Goal: Task Accomplishment & Management: Manage account settings

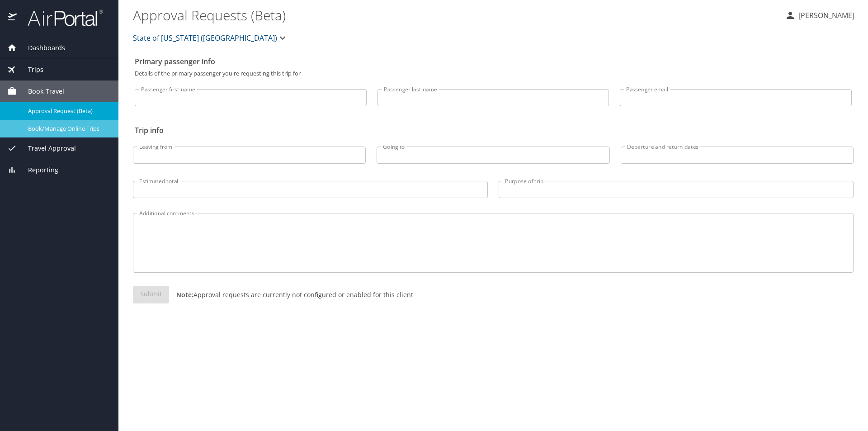
click at [71, 127] on span "Book/Manage Online Trips" at bounding box center [68, 128] width 80 height 9
click at [54, 46] on span "Dashboards" at bounding box center [41, 48] width 48 height 10
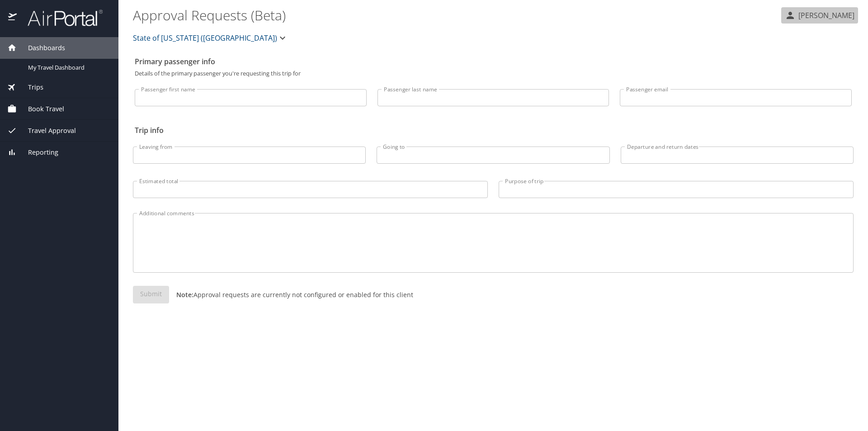
click at [835, 18] on p "[PERSON_NAME]" at bounding box center [825, 15] width 59 height 11
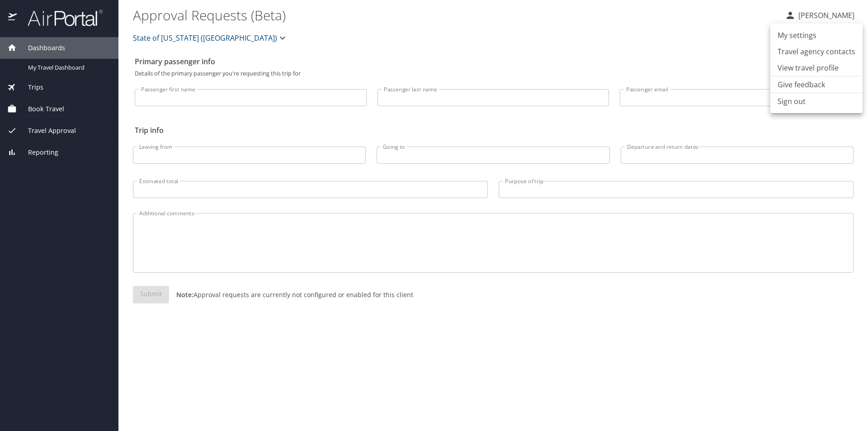
click at [816, 16] on div at bounding box center [434, 215] width 868 height 431
click at [48, 44] on span "Dashboards" at bounding box center [41, 48] width 48 height 10
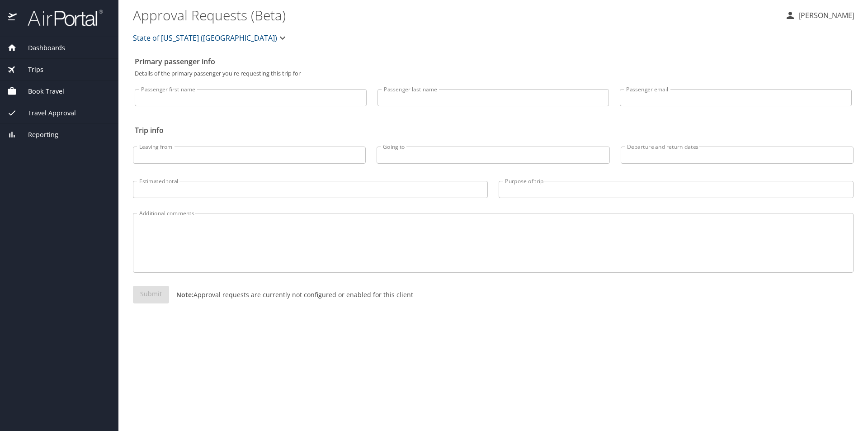
click at [40, 22] on img at bounding box center [60, 18] width 85 height 18
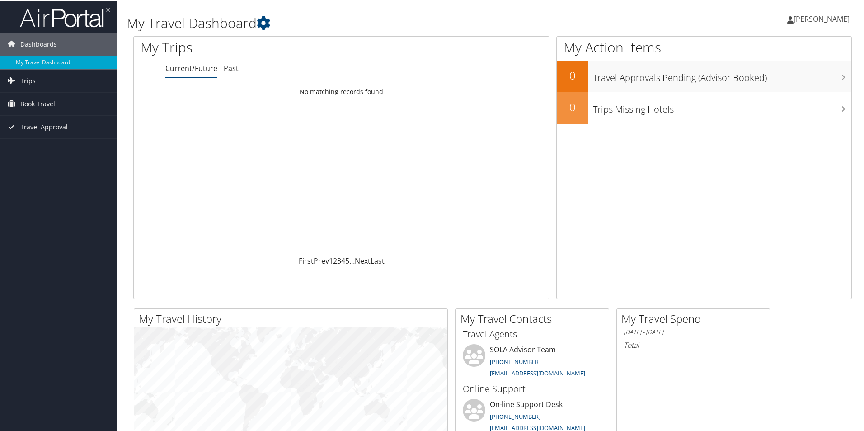
click at [815, 17] on span "[PERSON_NAME]" at bounding box center [822, 18] width 56 height 10
click at [797, 52] on link "My Settings" at bounding box center [798, 49] width 101 height 15
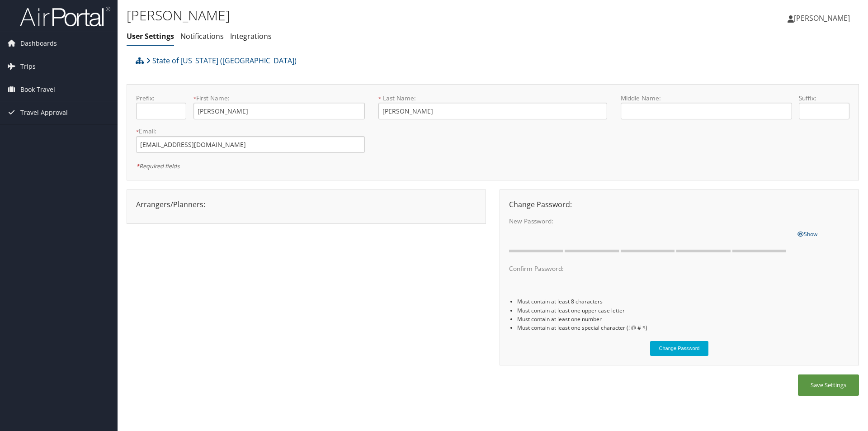
click at [834, 21] on span "[PERSON_NAME]" at bounding box center [822, 18] width 56 height 10
click at [789, 150] on link "Sign Out" at bounding box center [799, 147] width 101 height 15
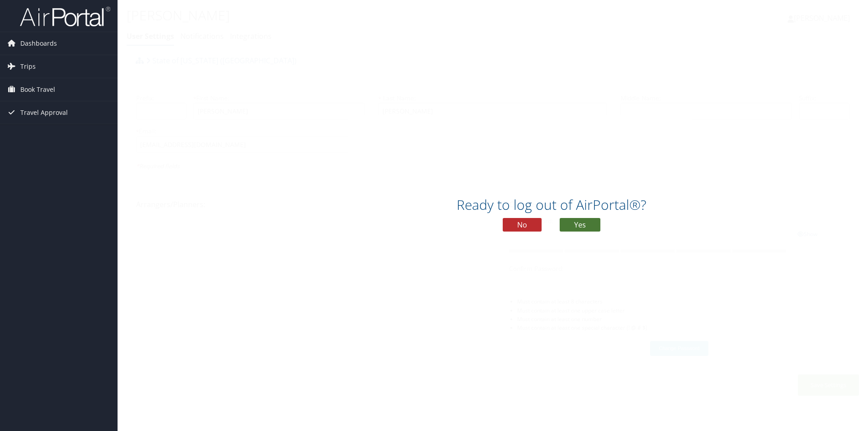
click at [589, 224] on button "Yes" at bounding box center [580, 225] width 41 height 14
